Goal: Task Accomplishment & Management: Manage account settings

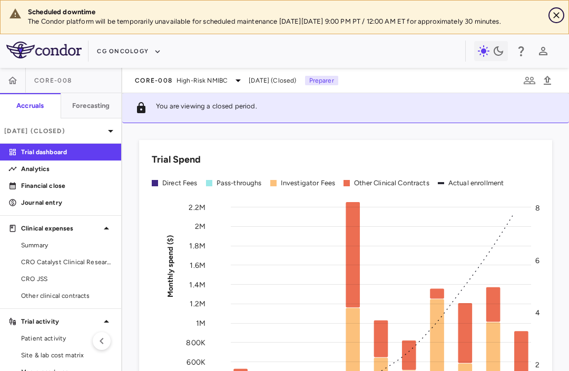
click at [556, 16] on icon "Close" at bounding box center [556, 15] width 11 height 11
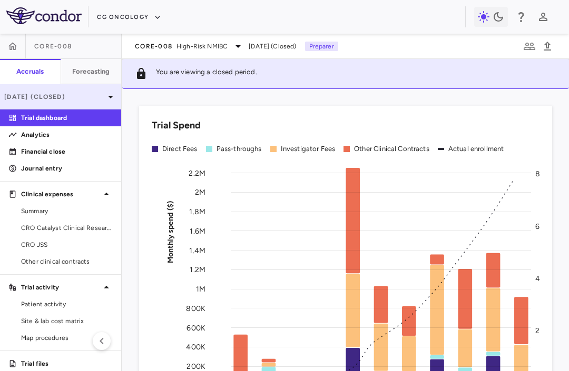
click at [50, 96] on p "[DATE] (Closed)" at bounding box center [54, 96] width 100 height 9
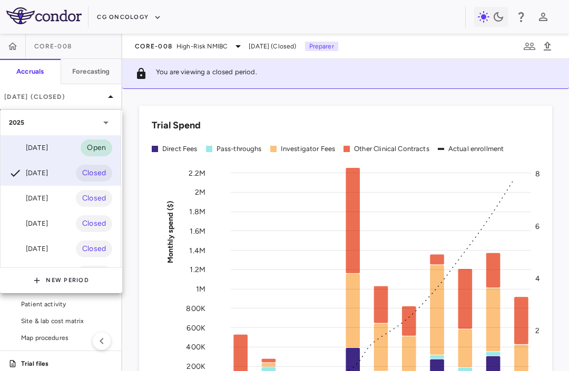
click at [40, 148] on div "[DATE]" at bounding box center [28, 148] width 39 height 13
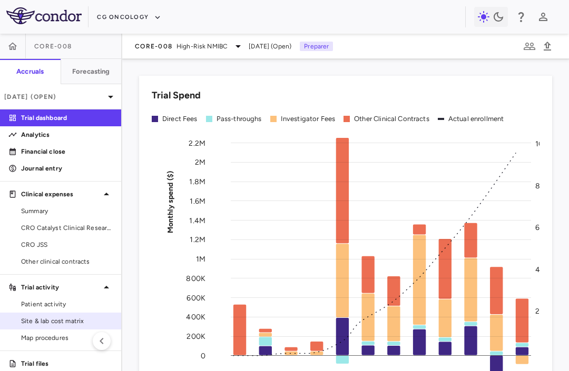
click at [64, 325] on span "Site & lab cost matrix" at bounding box center [67, 321] width 92 height 9
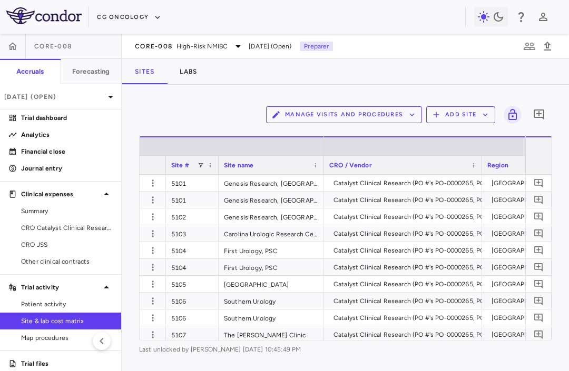
click at [202, 164] on span at bounding box center [201, 165] width 6 height 6
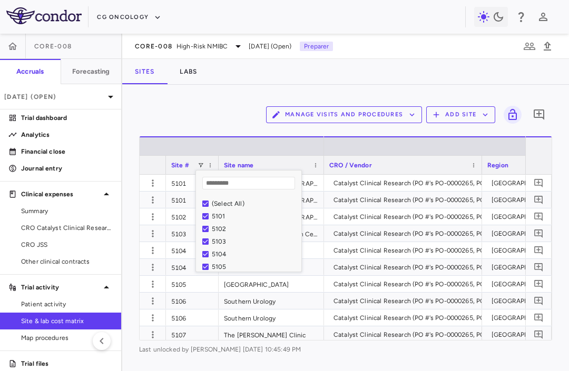
type input "*"
type input "****"
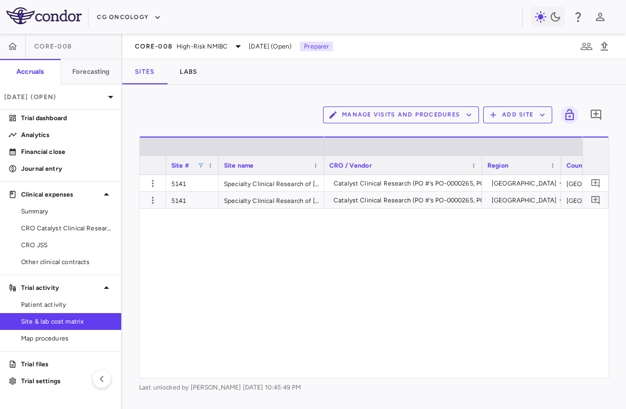
click at [371, 223] on div "Catalyst Clinical Research (PO #'s PO-0000265, PO-0000264) [GEOGRAPHIC_DATA] [G…" at bounding box center [453, 276] width 258 height 203
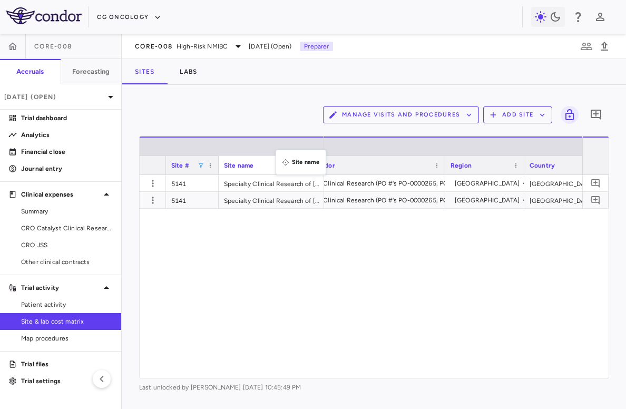
drag, startPoint x: 281, startPoint y: 159, endPoint x: 280, endPoint y: 129, distance: 30.1
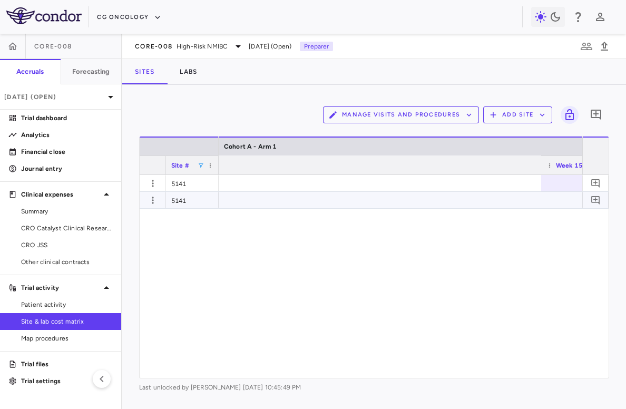
scroll to position [0, 3997]
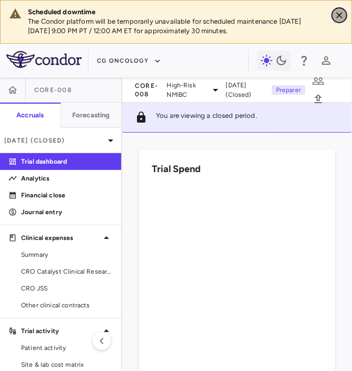
click at [340, 15] on icon "Close" at bounding box center [339, 15] width 11 height 11
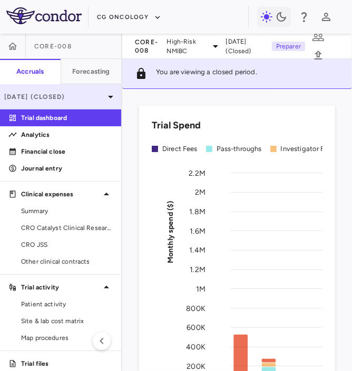
click at [67, 99] on p "Jun 2025 (Closed)" at bounding box center [54, 96] width 100 height 9
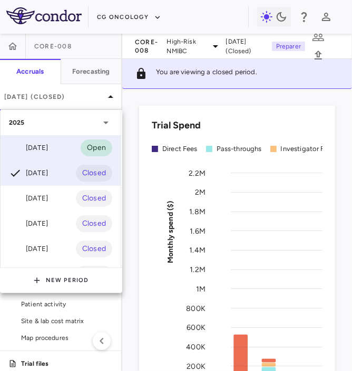
click at [44, 142] on div "[DATE]" at bounding box center [28, 148] width 39 height 13
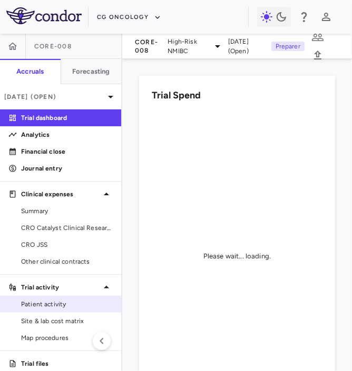
click at [48, 307] on span "Patient activity" at bounding box center [67, 304] width 92 height 9
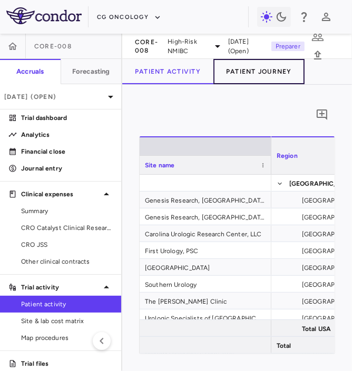
click at [227, 71] on button "Patient Journey" at bounding box center [258, 71] width 91 height 25
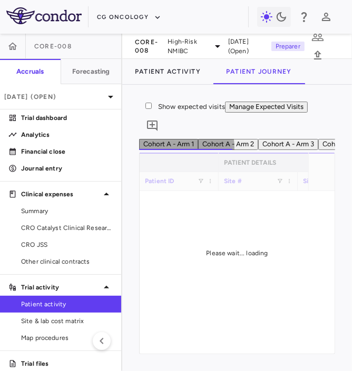
click at [258, 150] on button "Cohort A - Arm 2" at bounding box center [228, 144] width 60 height 11
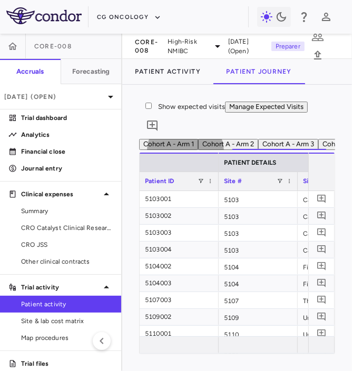
scroll to position [0, 216]
click at [143, 150] on button "Cohort CX" at bounding box center [122, 144] width 41 height 11
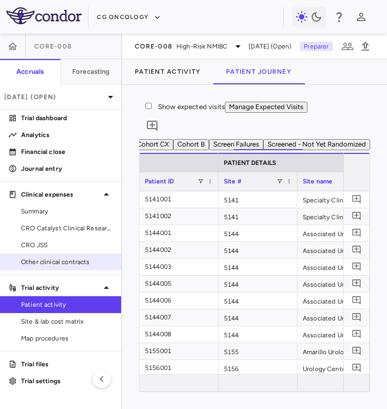
scroll to position [540, 0]
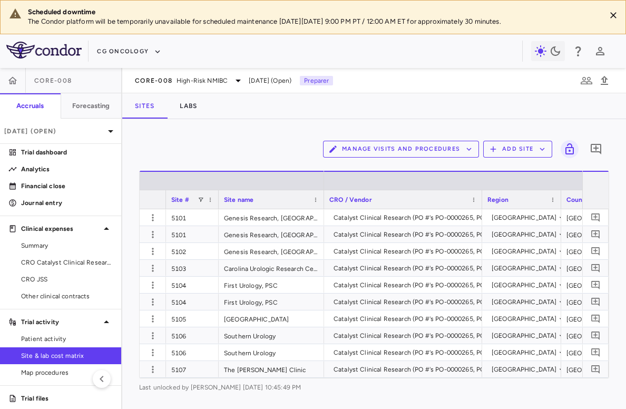
click at [197, 198] on div "Site #" at bounding box center [184, 199] width 26 height 13
click at [199, 198] on span at bounding box center [201, 200] width 6 height 6
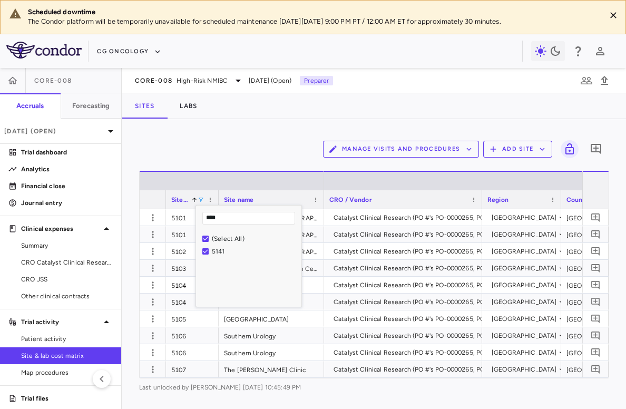
type input "****"
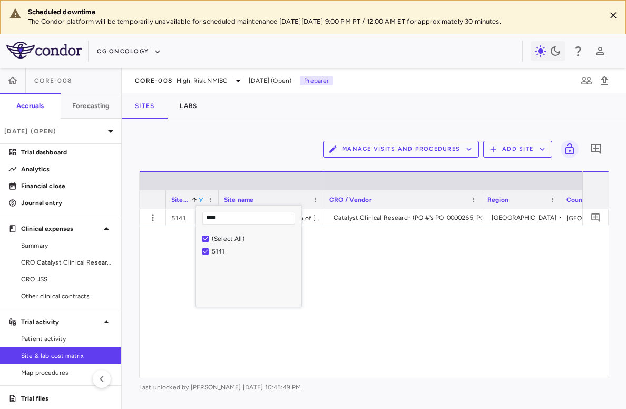
click at [497, 248] on div "Catalyst Clinical Research (PO #'s PO-0000265, PO-0000264) USA USA USD" at bounding box center [453, 293] width 258 height 169
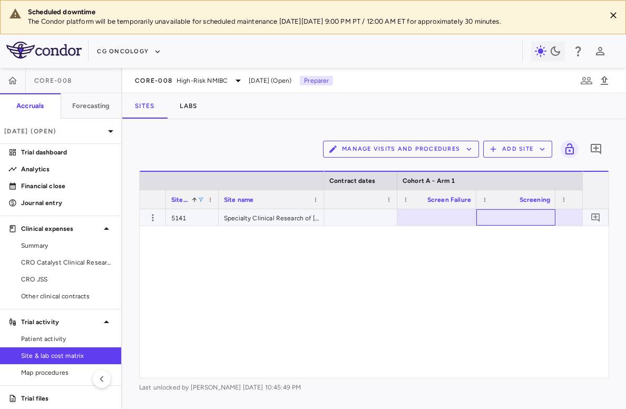
click at [489, 219] on div at bounding box center [516, 217] width 68 height 15
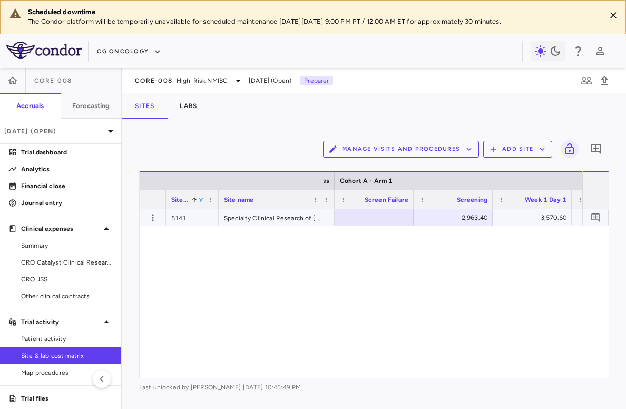
click at [452, 216] on div "2,963.40" at bounding box center [455, 217] width 64 height 17
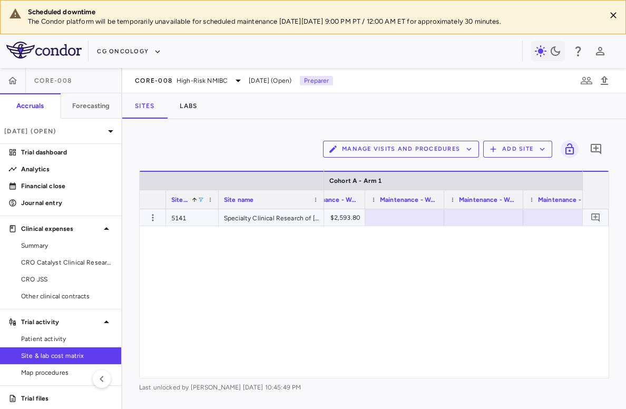
click at [391, 221] on div at bounding box center [404, 217] width 68 height 15
click at [464, 215] on div at bounding box center [473, 217] width 68 height 15
click at [463, 219] on div "3,003.00" at bounding box center [475, 217] width 64 height 17
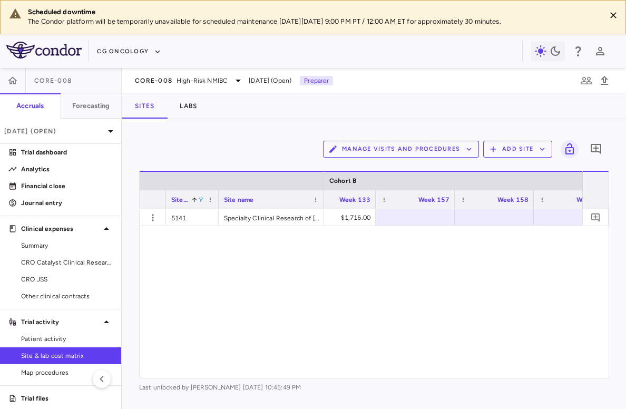
click at [417, 225] on div at bounding box center [415, 217] width 79 height 16
click at [463, 215] on div at bounding box center [434, 217] width 68 height 15
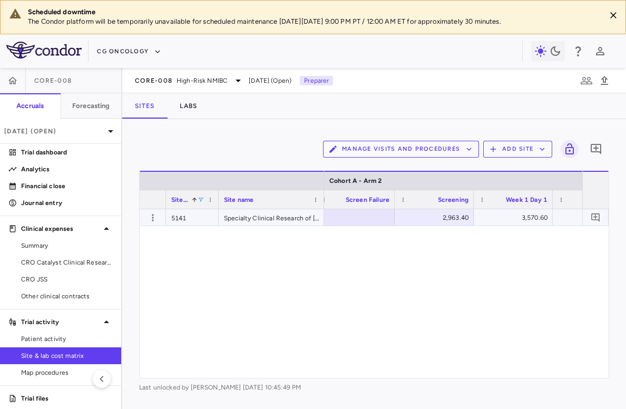
click at [436, 221] on div "2,963.40" at bounding box center [436, 217] width 64 height 17
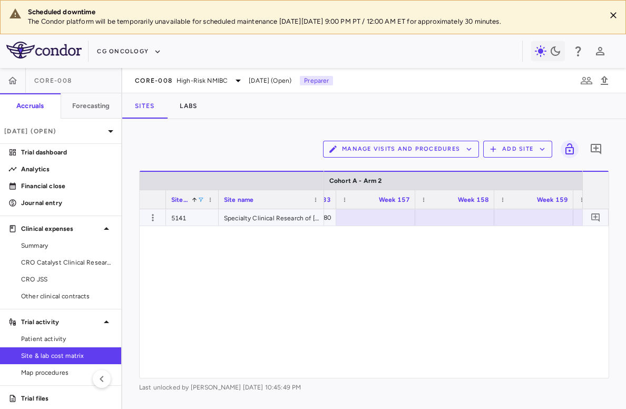
click at [362, 216] on div at bounding box center [375, 217] width 68 height 15
click at [453, 213] on div at bounding box center [433, 217] width 68 height 15
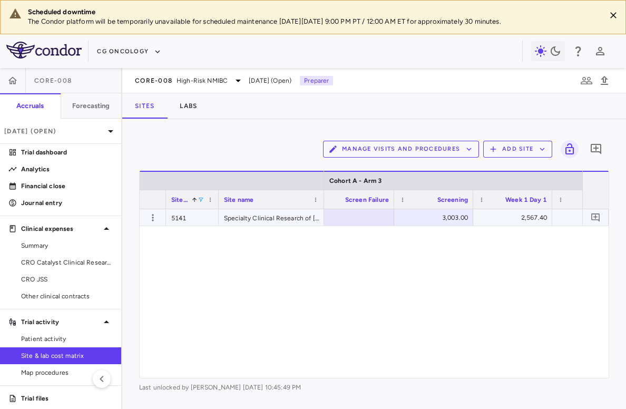
click at [444, 217] on div "3,003.00" at bounding box center [436, 217] width 64 height 17
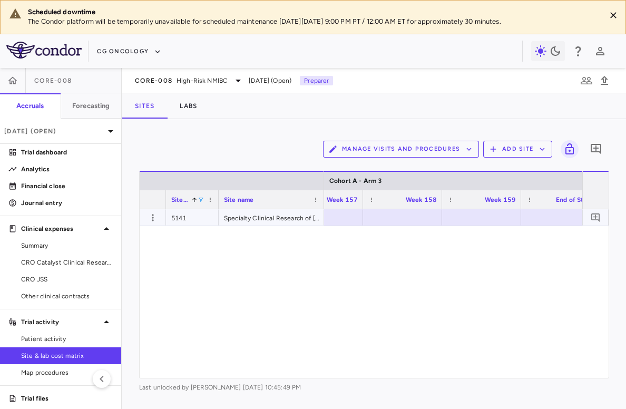
click at [344, 219] on div at bounding box center [323, 217] width 68 height 15
click at [436, 217] on div at bounding box center [431, 217] width 68 height 15
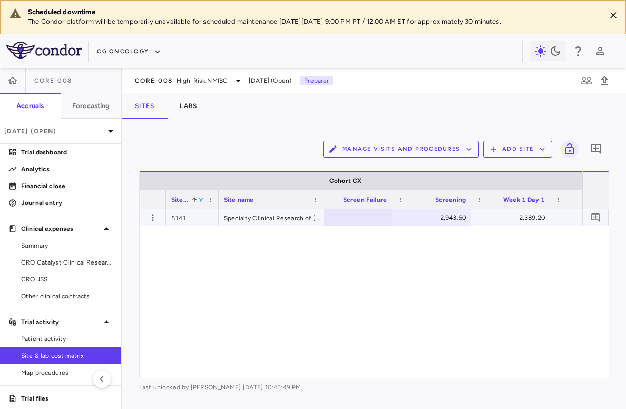
click at [436, 217] on div "2,943.60" at bounding box center [433, 217] width 64 height 17
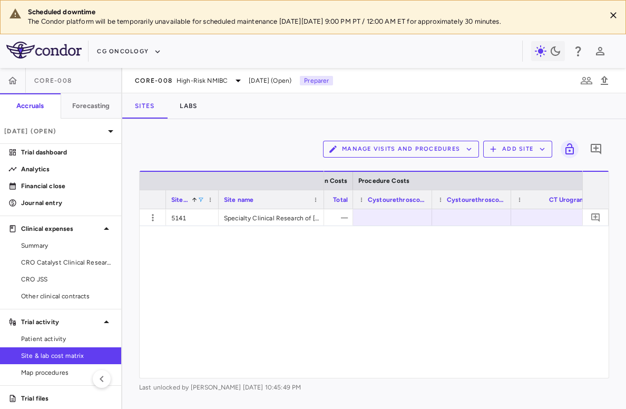
click at [385, 219] on div at bounding box center [392, 217] width 68 height 15
click at [457, 212] on div at bounding box center [471, 217] width 68 height 15
click at [384, 222] on div at bounding box center [382, 217] width 68 height 15
click at [548, 216] on div at bounding box center [558, 217] width 68 height 15
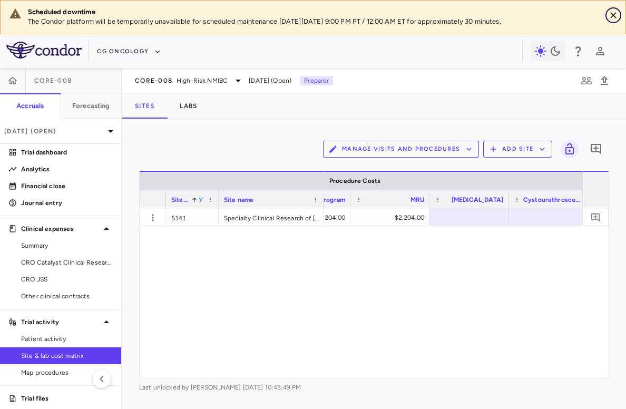
click at [612, 15] on icon "Close" at bounding box center [613, 15] width 6 height 6
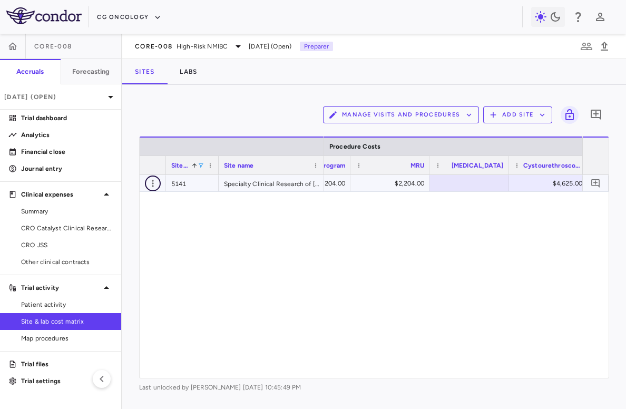
click at [151, 183] on icon "button" at bounding box center [153, 183] width 11 height 11
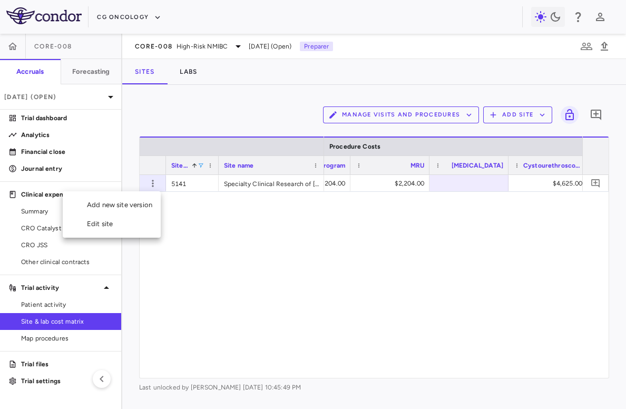
click at [134, 224] on div "Edit site" at bounding box center [112, 223] width 98 height 19
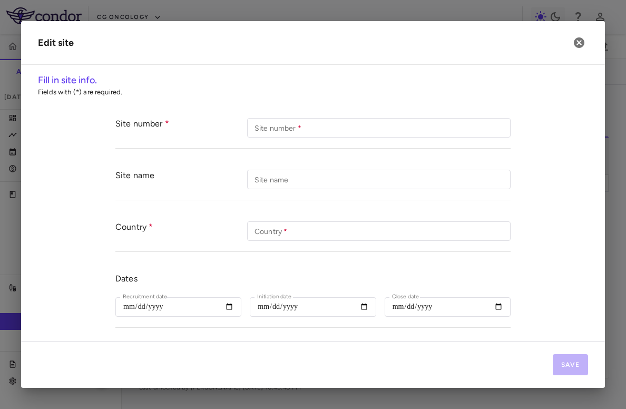
type input "****"
type input "**********"
type input "***"
type input "**********"
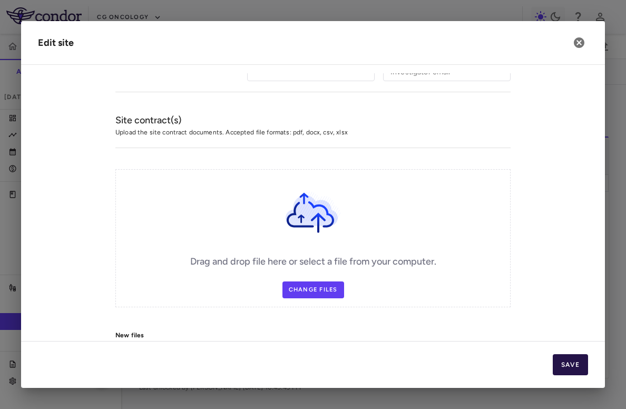
click at [570, 361] on button "Save" at bounding box center [570, 364] width 35 height 21
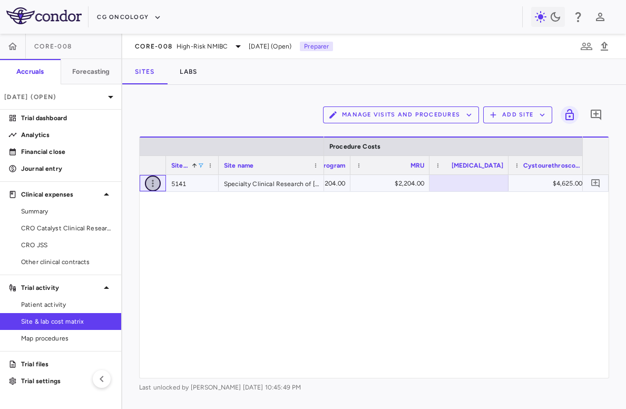
click at [156, 184] on icon "button" at bounding box center [153, 183] width 11 height 11
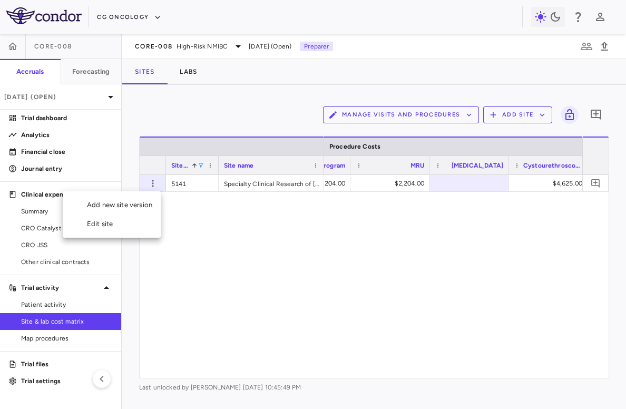
click at [131, 228] on div "Edit site" at bounding box center [112, 223] width 98 height 19
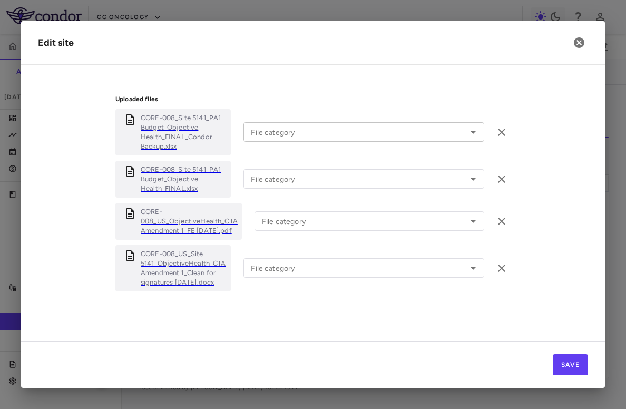
click at [283, 127] on input "File category" at bounding box center [355, 131] width 217 height 13
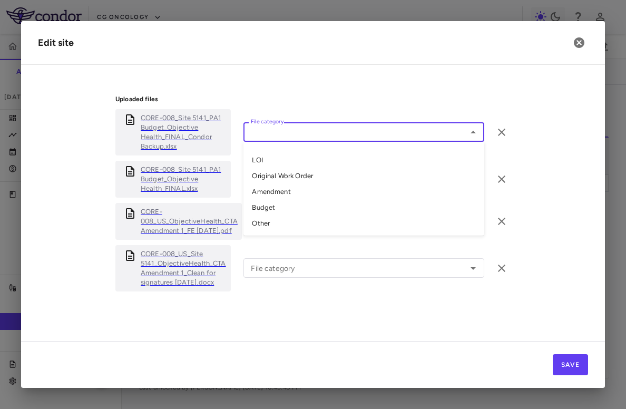
click at [279, 184] on li "Amendment" at bounding box center [363, 192] width 241 height 16
type input "*********"
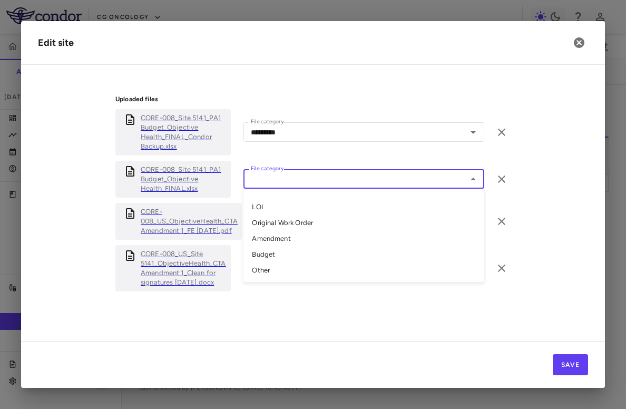
click at [283, 169] on div "File category File category" at bounding box center [363, 178] width 241 height 19
click at [278, 231] on li "Amendment" at bounding box center [363, 239] width 241 height 16
type input "*********"
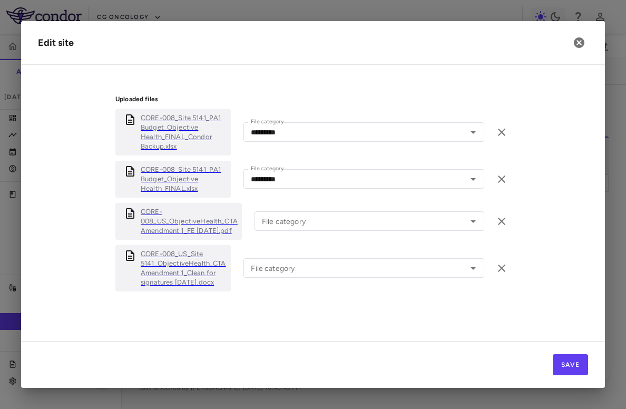
click at [280, 229] on div "CORE-008_US_ObjectiveHealth_CTA Amendment 1_FE 23Apr2025.pdf File category File…" at bounding box center [312, 221] width 395 height 37
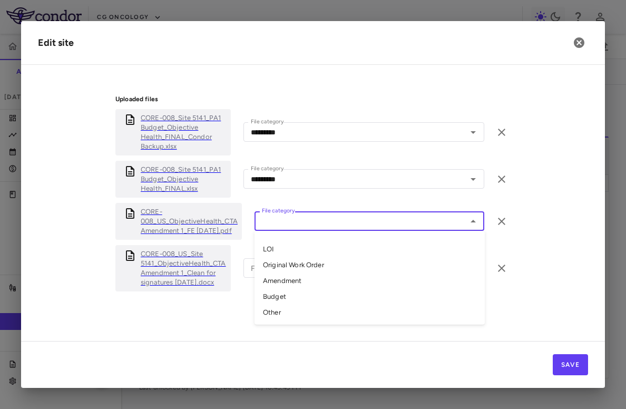
click at [280, 223] on input "File category" at bounding box center [361, 220] width 206 height 13
click at [280, 273] on li "Amendment" at bounding box center [369, 281] width 230 height 16
type input "*********"
click at [291, 273] on input "File category" at bounding box center [355, 267] width 217 height 13
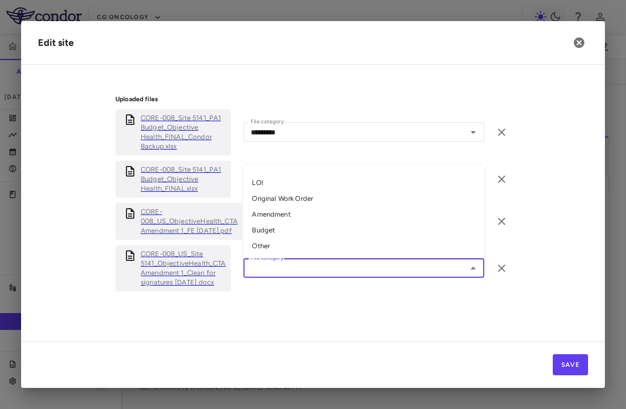
click at [312, 214] on li "Amendment" at bounding box center [363, 215] width 241 height 16
type input "*********"
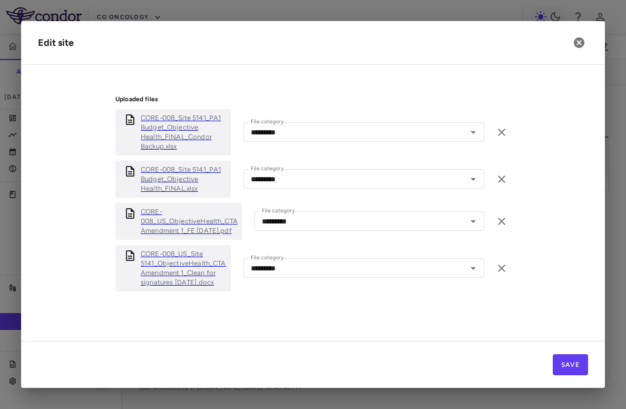
click at [576, 350] on div "Save" at bounding box center [313, 364] width 584 height 47
click at [574, 361] on button "Save" at bounding box center [570, 364] width 35 height 21
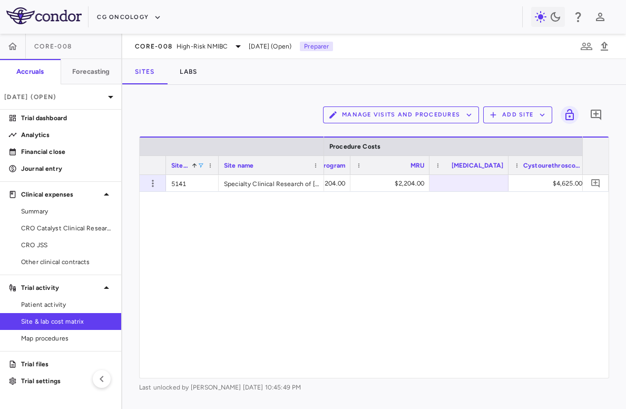
click at [202, 166] on span at bounding box center [201, 165] width 6 height 6
type input "****"
click at [460, 218] on div at bounding box center [453, 276] width 258 height 203
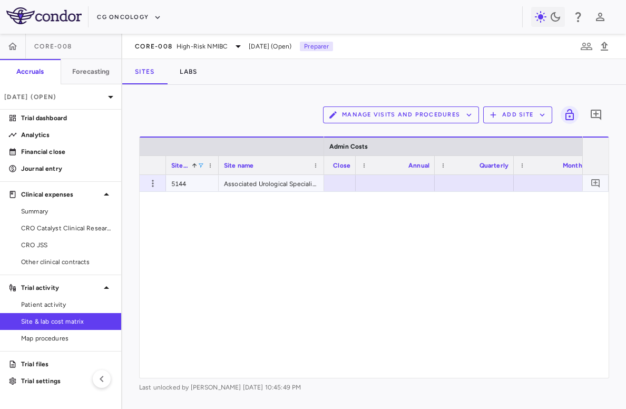
scroll to position [0, 23560]
click at [350, 188] on div at bounding box center [331, 182] width 68 height 15
click at [517, 182] on div at bounding box center [513, 182] width 68 height 15
click at [517, 181] on div at bounding box center [513, 182] width 68 height 15
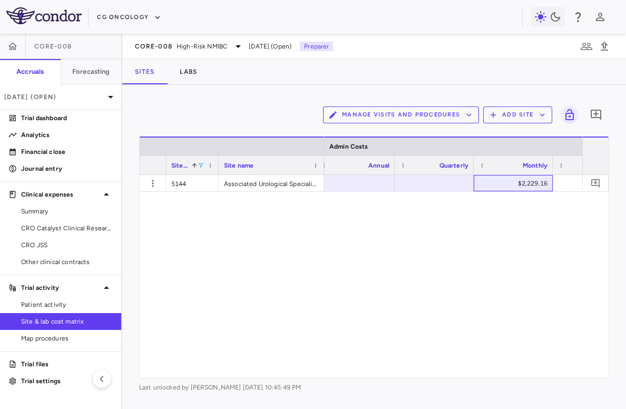
scroll to position [0, 23622]
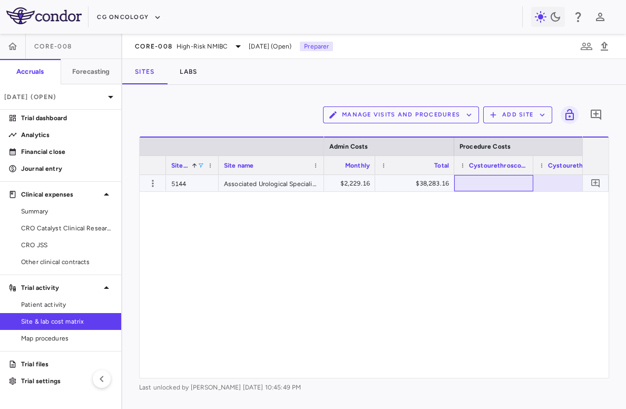
click at [476, 182] on div at bounding box center [493, 182] width 68 height 15
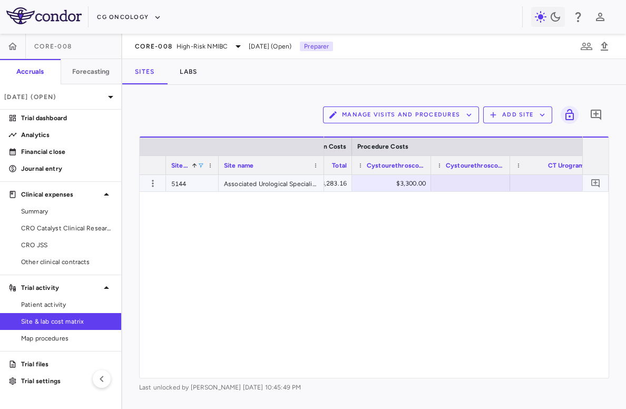
click at [458, 187] on div at bounding box center [470, 182] width 68 height 15
click at [489, 181] on div at bounding box center [482, 182] width 68 height 15
click at [363, 184] on div at bounding box center [365, 182] width 68 height 15
click at [446, 180] on div at bounding box center [444, 182] width 68 height 15
click at [472, 175] on div at bounding box center [470, 183] width 79 height 16
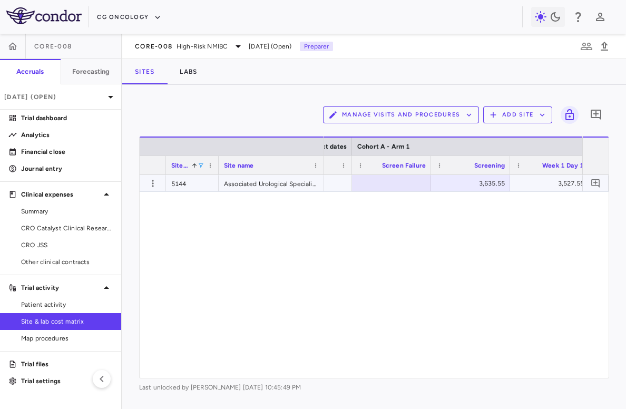
click at [471, 182] on div "3,635.55" at bounding box center [472, 183] width 64 height 17
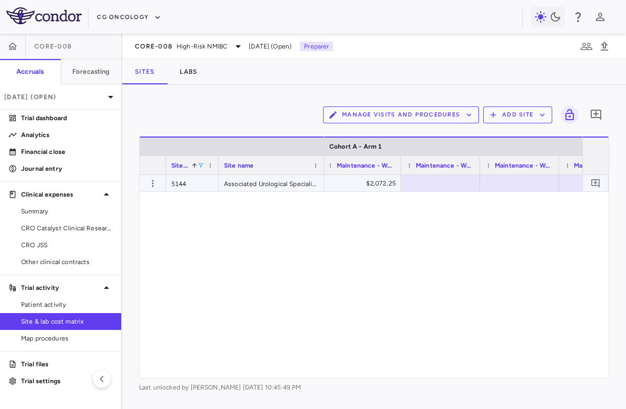
click at [428, 188] on div at bounding box center [440, 182] width 68 height 15
click at [476, 172] on div "Screening" at bounding box center [440, 164] width 79 height 19
click at [448, 177] on div at bounding box center [440, 182] width 68 height 15
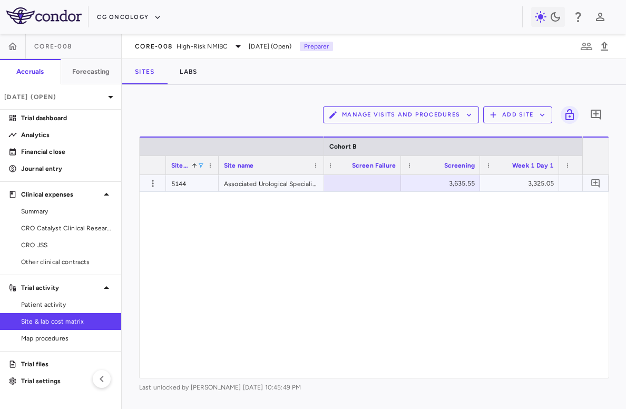
click at [447, 182] on div "3,635.55" at bounding box center [442, 183] width 64 height 17
click at [358, 184] on div at bounding box center [347, 182] width 68 height 15
click at [402, 182] on div at bounding box center [413, 182] width 68 height 15
click at [424, 182] on div "3,635.55" at bounding box center [415, 183] width 64 height 17
click at [333, 185] on div at bounding box center [305, 182] width 68 height 15
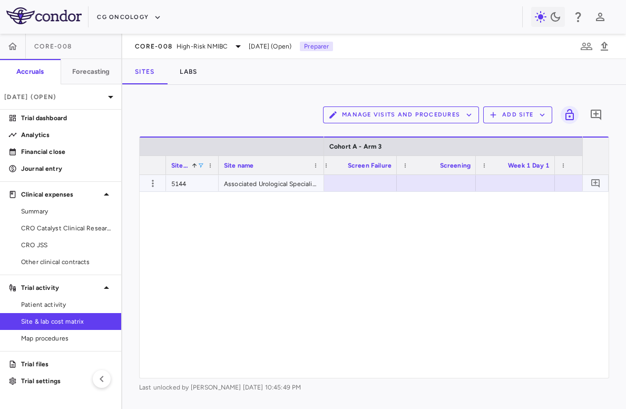
click at [444, 189] on div at bounding box center [436, 182] width 68 height 15
click at [435, 182] on div "3,635.55" at bounding box center [438, 183] width 64 height 17
click at [456, 179] on div at bounding box center [450, 182] width 68 height 15
click at [530, 184] on div at bounding box center [532, 182] width 68 height 15
click at [523, 187] on div "3,555.90" at bounding box center [534, 183] width 64 height 17
